Goal: Check status: Check status

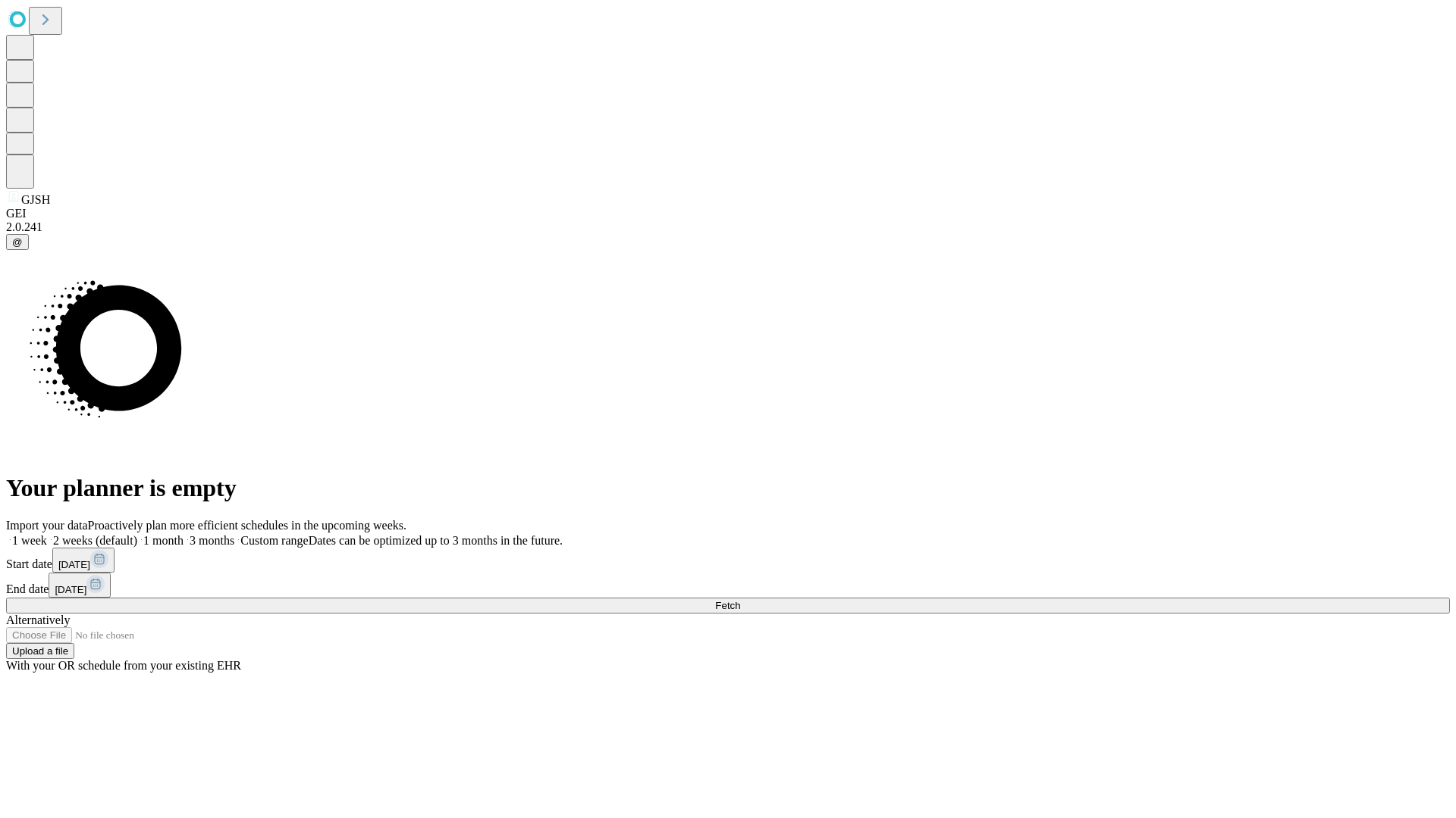
click at [740, 600] on span "Fetch" at bounding box center [727, 606] width 25 height 11
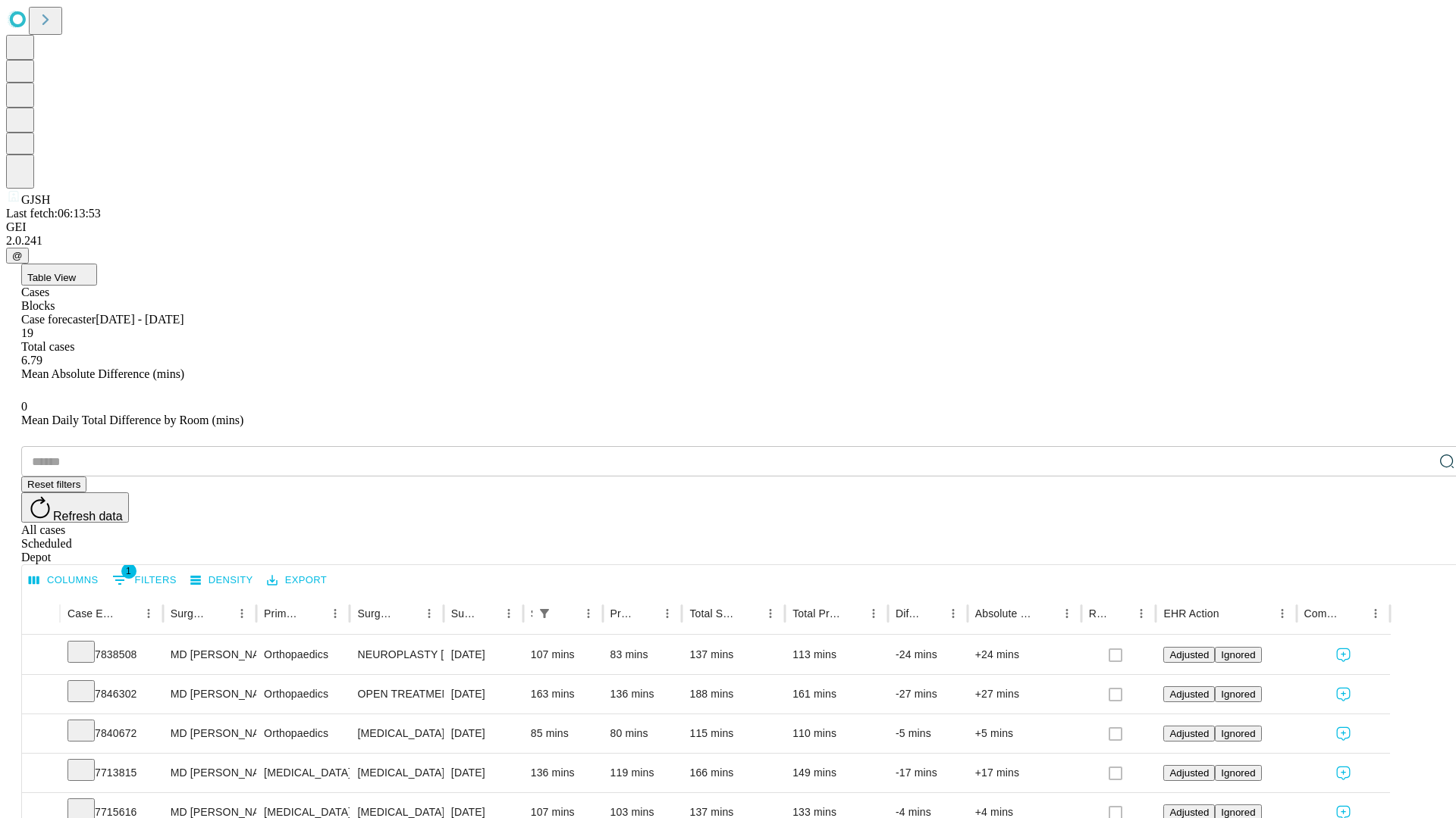
click at [1358, 537] on div "Scheduled" at bounding box center [743, 543] width 1444 height 14
